Goal: Transaction & Acquisition: Purchase product/service

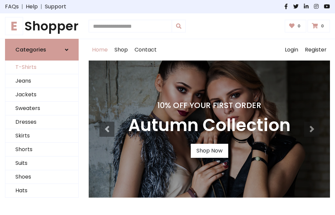
click at [42, 68] on link "T-Shirts" at bounding box center [41, 68] width 73 height 14
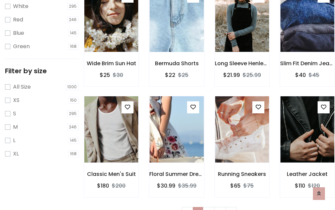
scroll to position [12, 0]
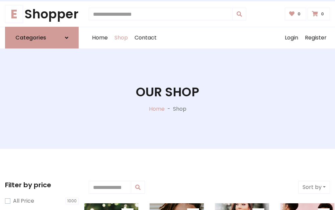
click at [167, 99] on h1 "Our Shop" at bounding box center [167, 92] width 63 height 15
click at [209, 38] on div "Home Shop Contact Log out Login Register" at bounding box center [209, 37] width 241 height 21
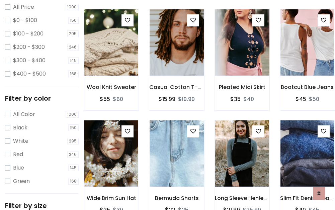
click at [242, 55] on img at bounding box center [242, 42] width 65 height 161
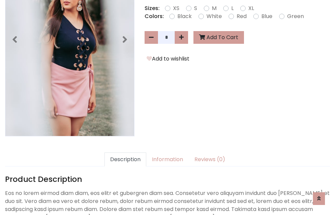
scroll to position [164, 0]
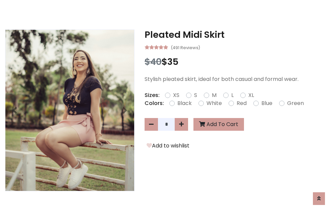
click at [237, 35] on h3 "Pleated Midi Skirt" at bounding box center [237, 34] width 185 height 11
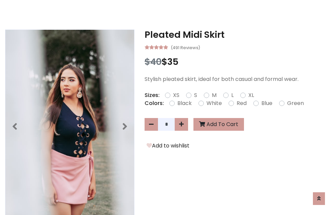
click at [237, 35] on h3 "Pleated Midi Skirt" at bounding box center [237, 34] width 185 height 11
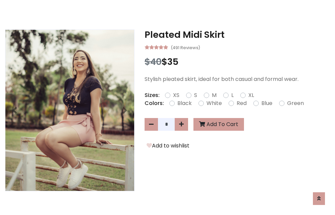
click at [237, 35] on h3 "Pleated Midi Skirt" at bounding box center [237, 34] width 185 height 11
